Goal: Task Accomplishment & Management: Manage account settings

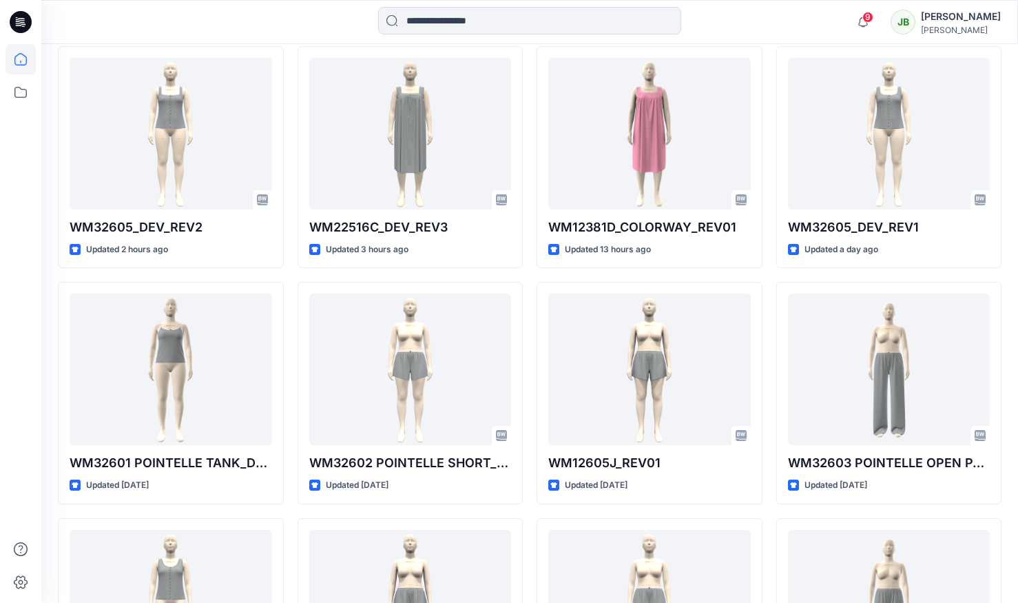
scroll to position [485, 0]
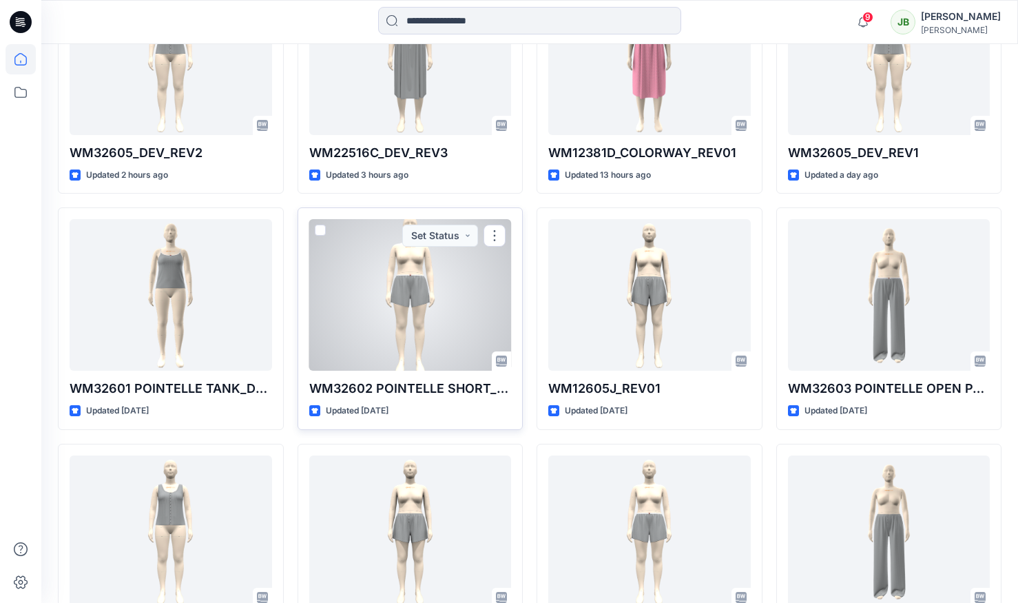
click at [405, 340] on div at bounding box center [410, 295] width 203 height 152
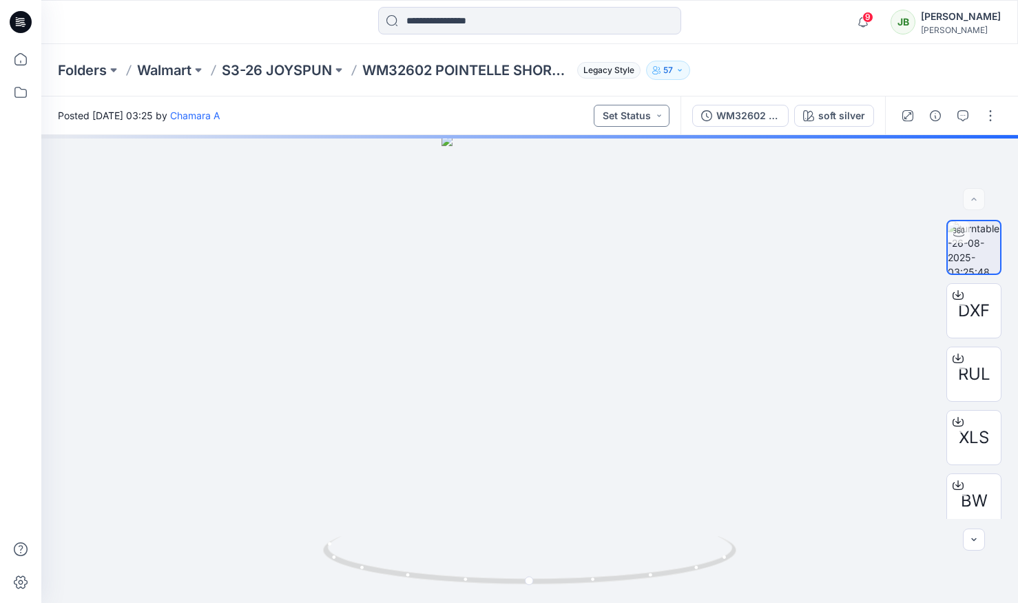
click at [631, 114] on button "Set Status" at bounding box center [632, 116] width 76 height 22
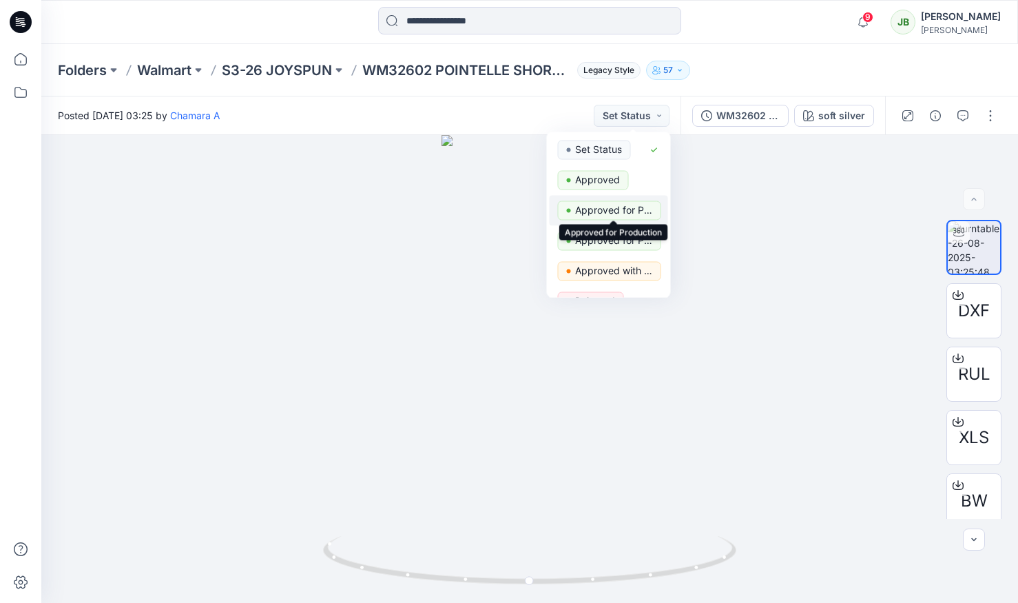
scroll to position [113, 0]
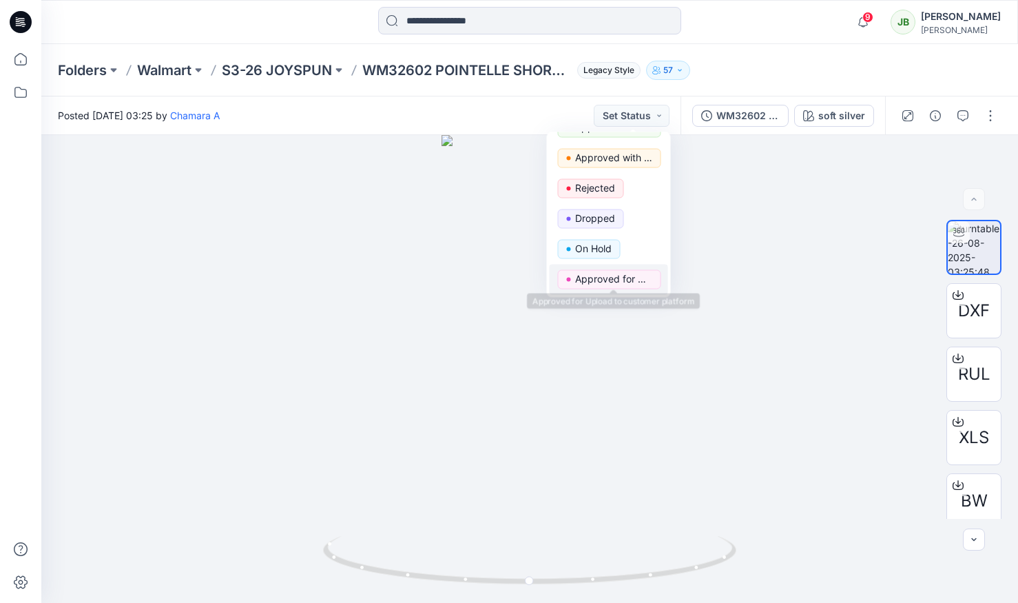
click at [604, 281] on p "Approved for Upload to customer platform" at bounding box center [613, 279] width 77 height 18
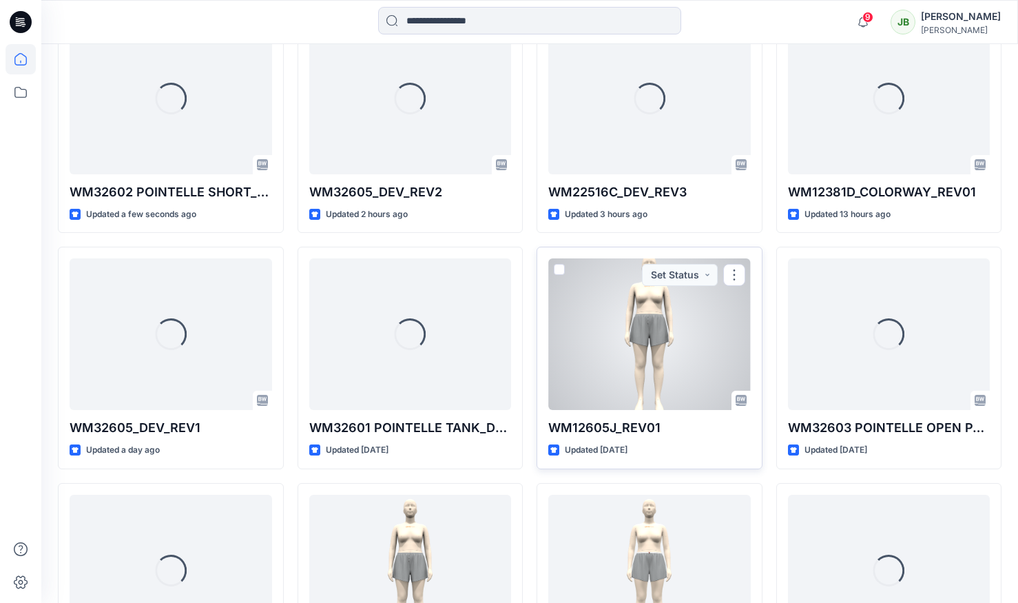
scroll to position [435, 0]
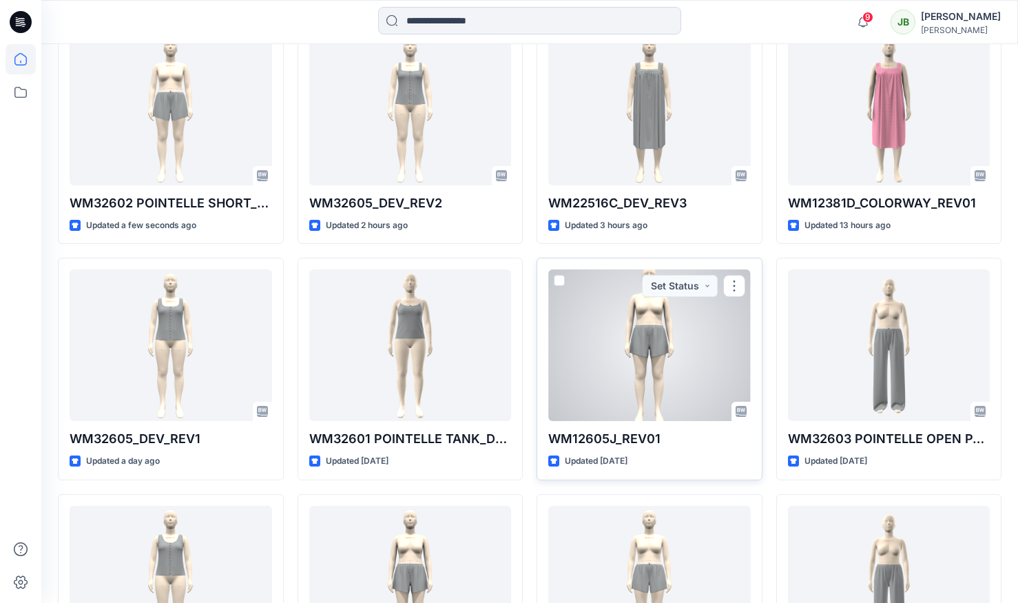
click at [656, 348] on div at bounding box center [649, 345] width 203 height 152
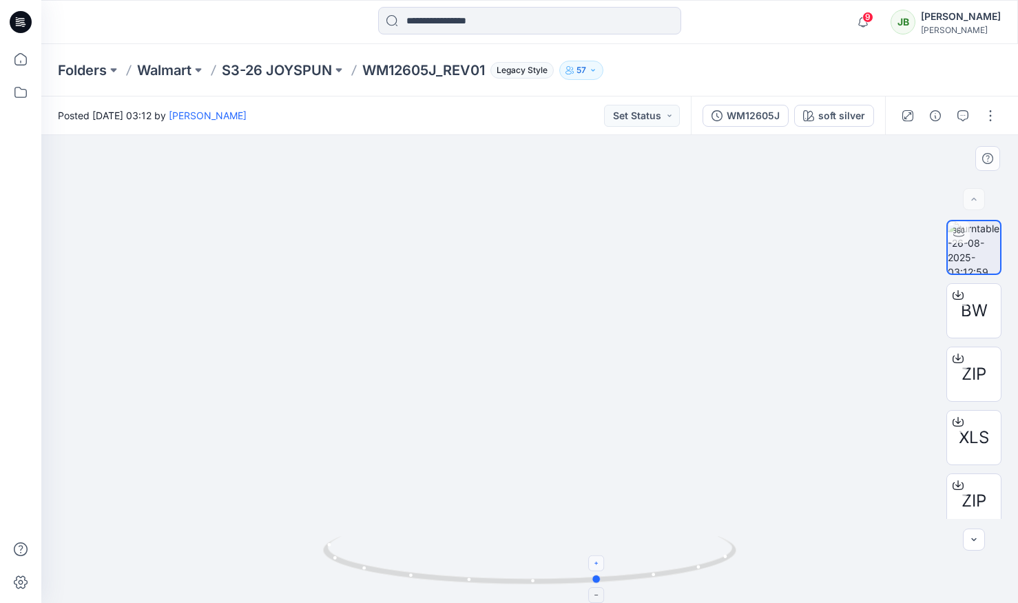
drag, startPoint x: 529, startPoint y: 583, endPoint x: 414, endPoint y: 566, distance: 116.2
click at [414, 566] on icon at bounding box center [531, 562] width 417 height 52
click at [646, 109] on button "Set Status" at bounding box center [642, 116] width 76 height 22
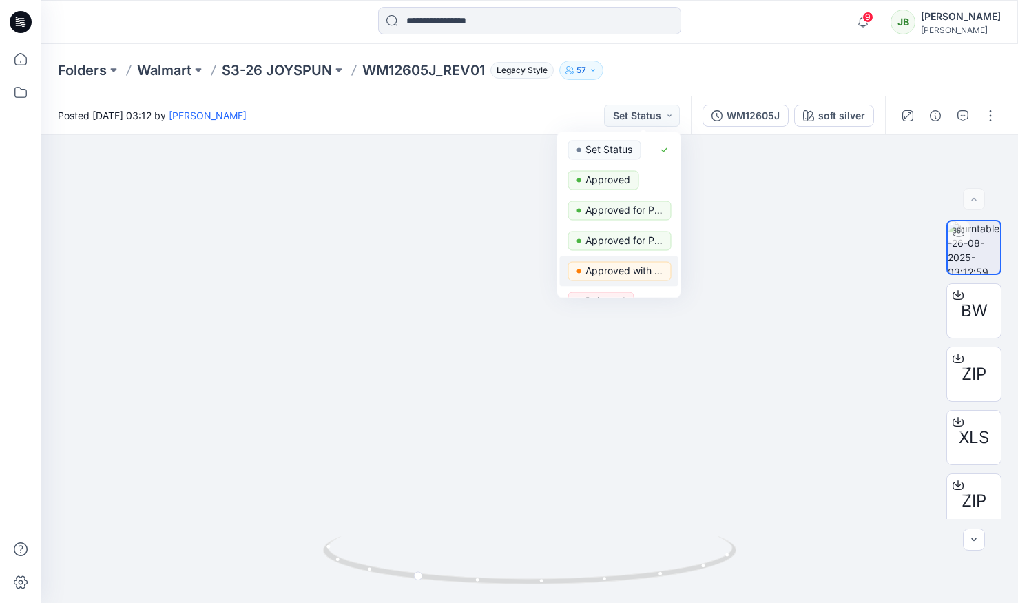
scroll to position [113, 0]
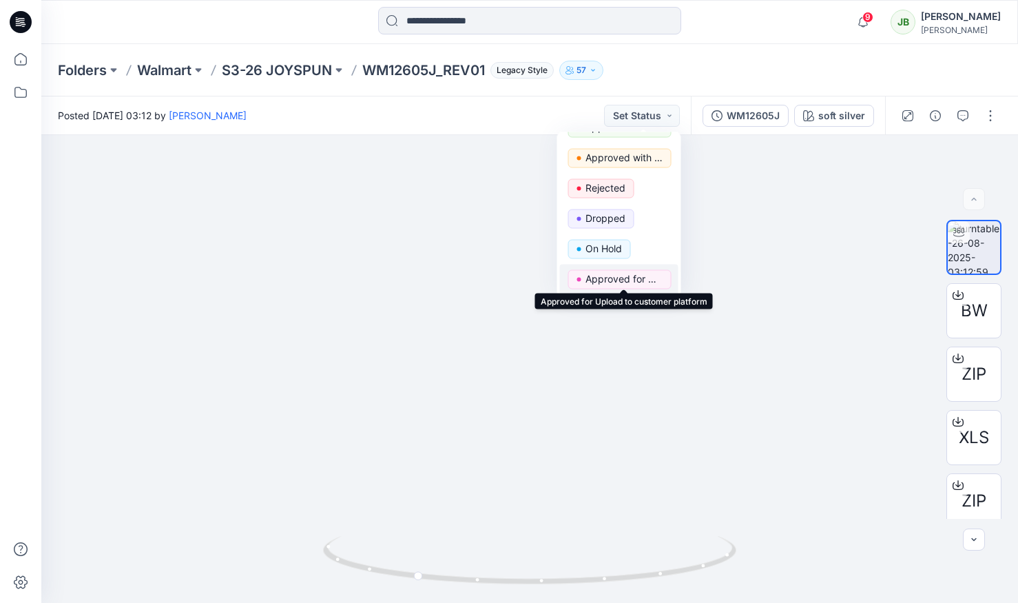
click at [656, 279] on p "Approved for Upload to customer platform" at bounding box center [623, 279] width 77 height 18
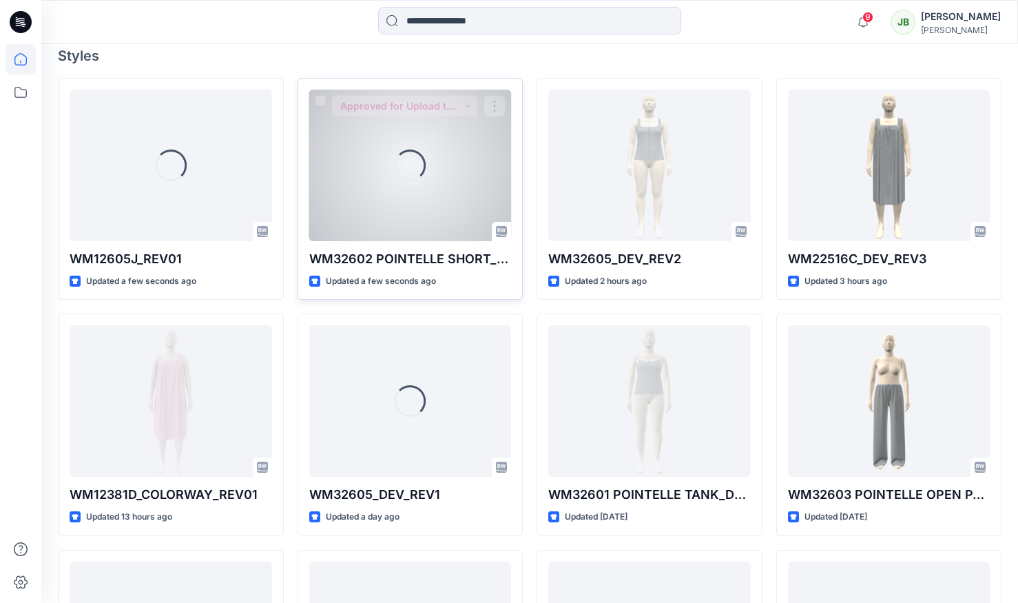
scroll to position [435, 0]
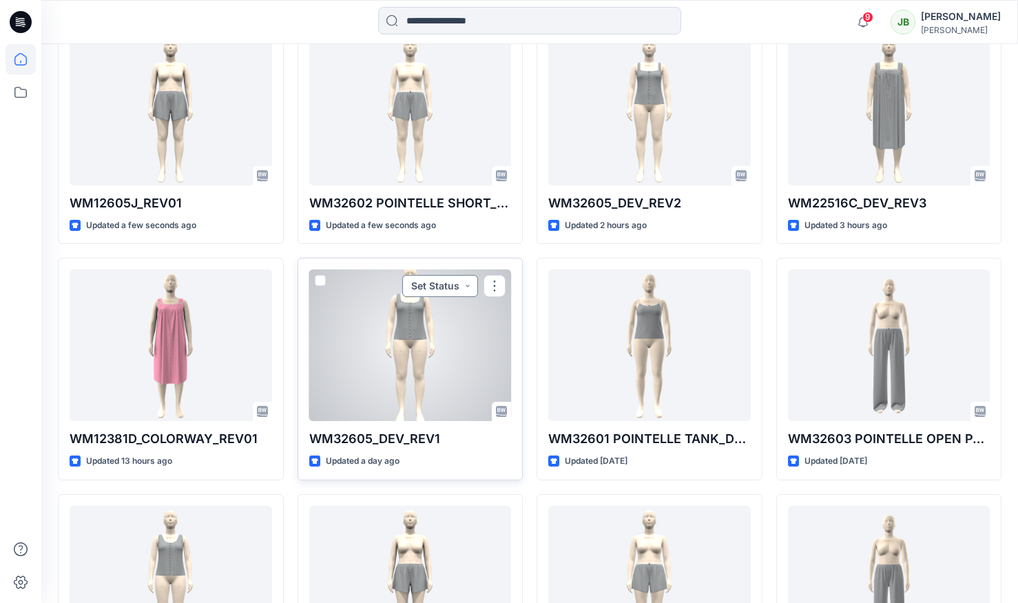
click at [468, 289] on button "Set Status" at bounding box center [440, 286] width 76 height 22
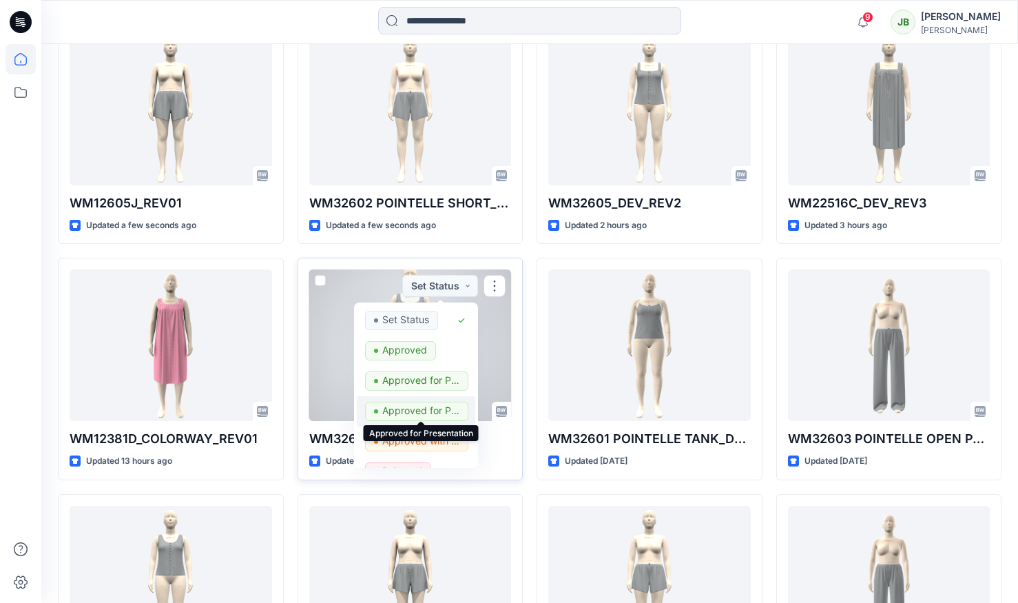
scroll to position [113, 0]
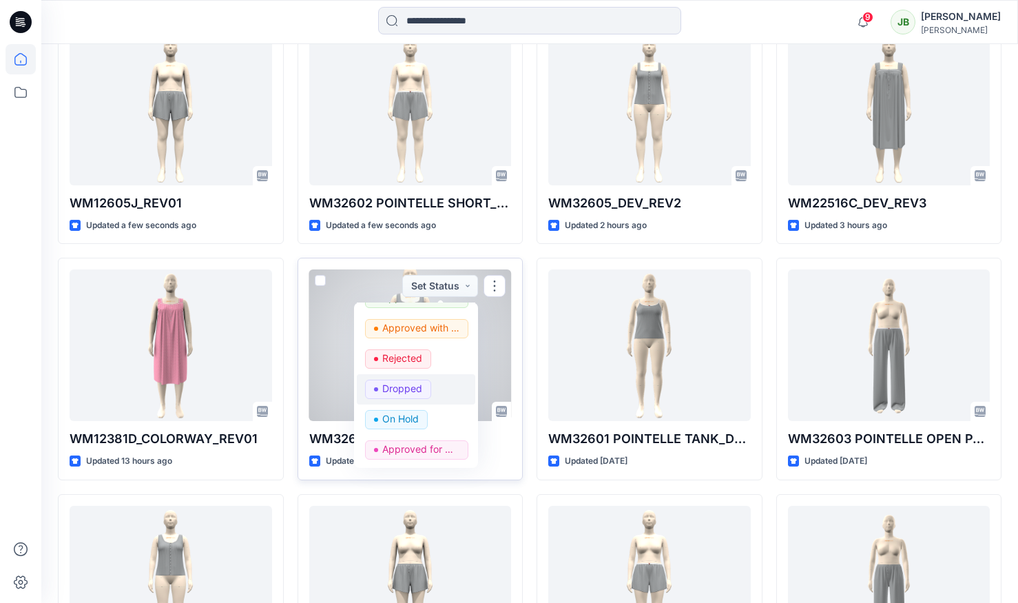
click at [424, 403] on button "Dropped" at bounding box center [416, 389] width 118 height 30
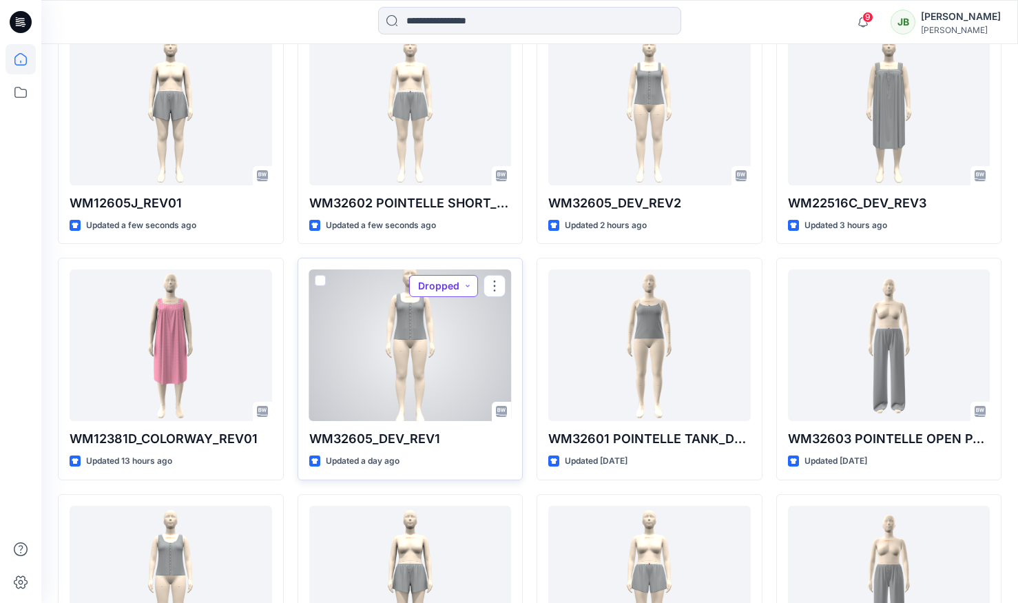
click at [466, 290] on button "Dropped" at bounding box center [443, 286] width 69 height 22
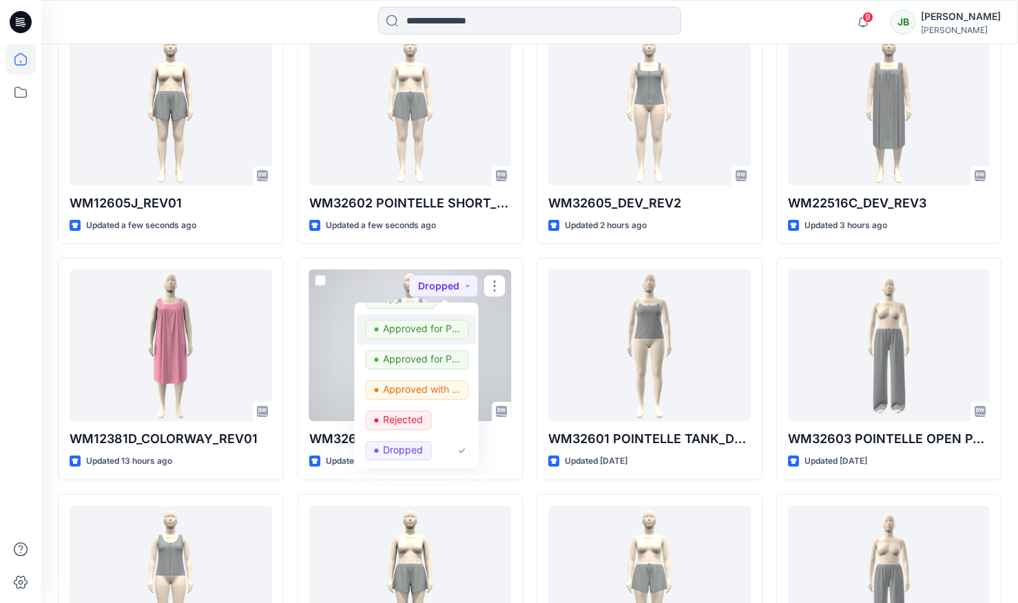
scroll to position [63, 0]
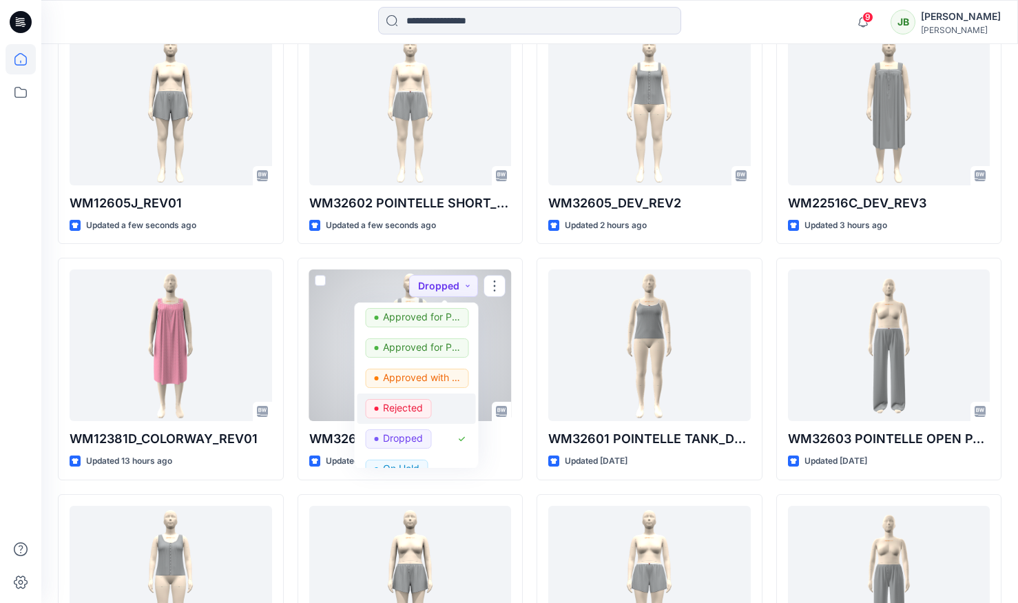
click at [416, 413] on p "Rejected" at bounding box center [403, 408] width 40 height 18
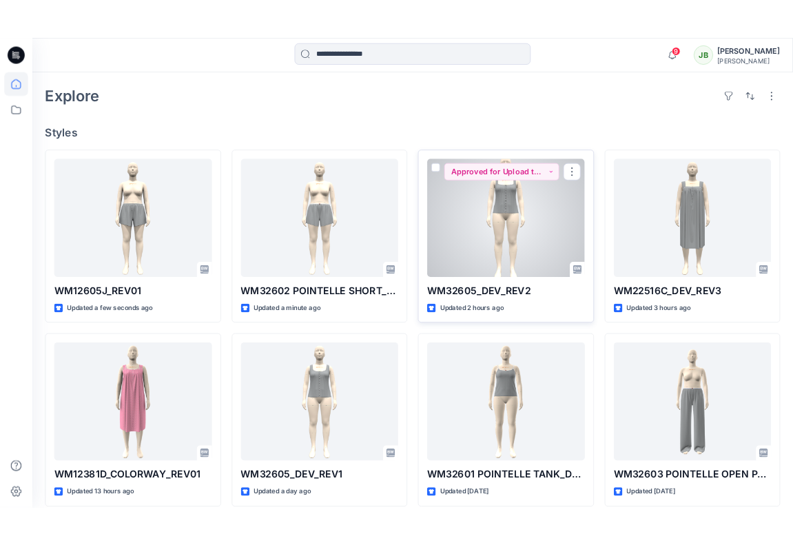
scroll to position [307, 0]
